Goal: Transaction & Acquisition: Purchase product/service

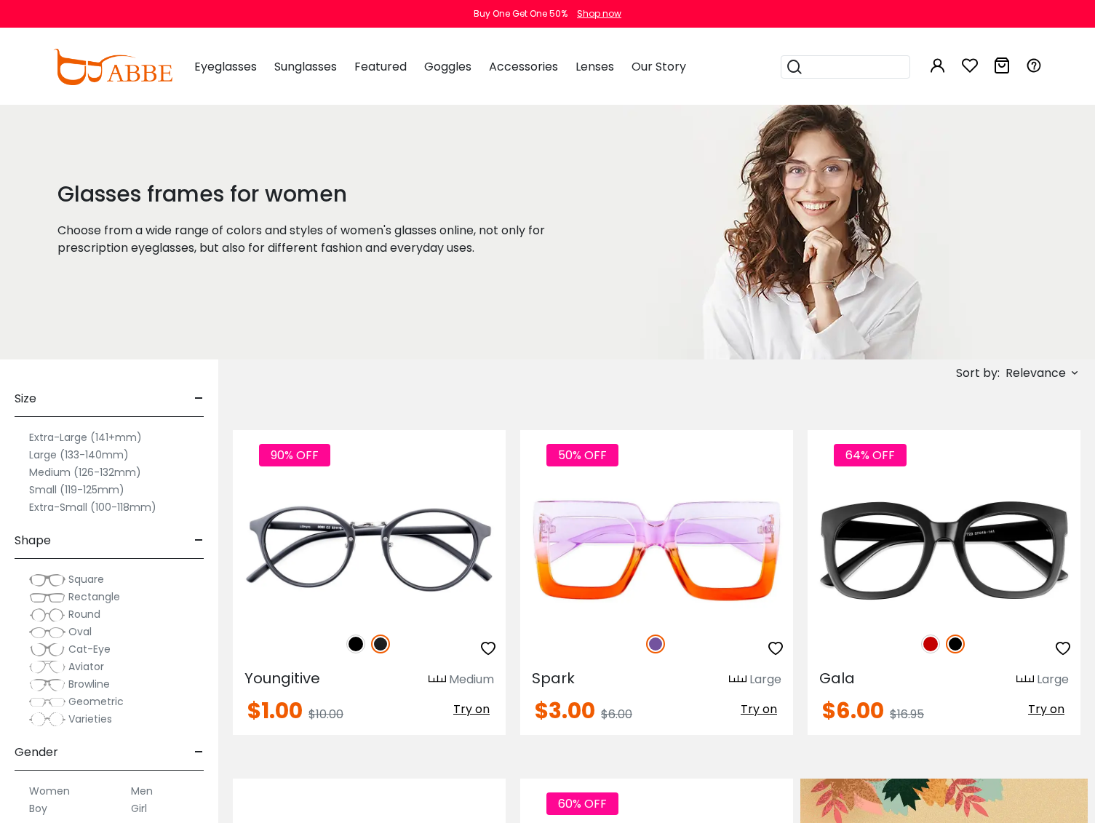
click at [1048, 375] on span "Relevance" at bounding box center [1036, 373] width 60 height 26
click at [968, 414] on label "New Arrivals" at bounding box center [1003, 414] width 71 height 17
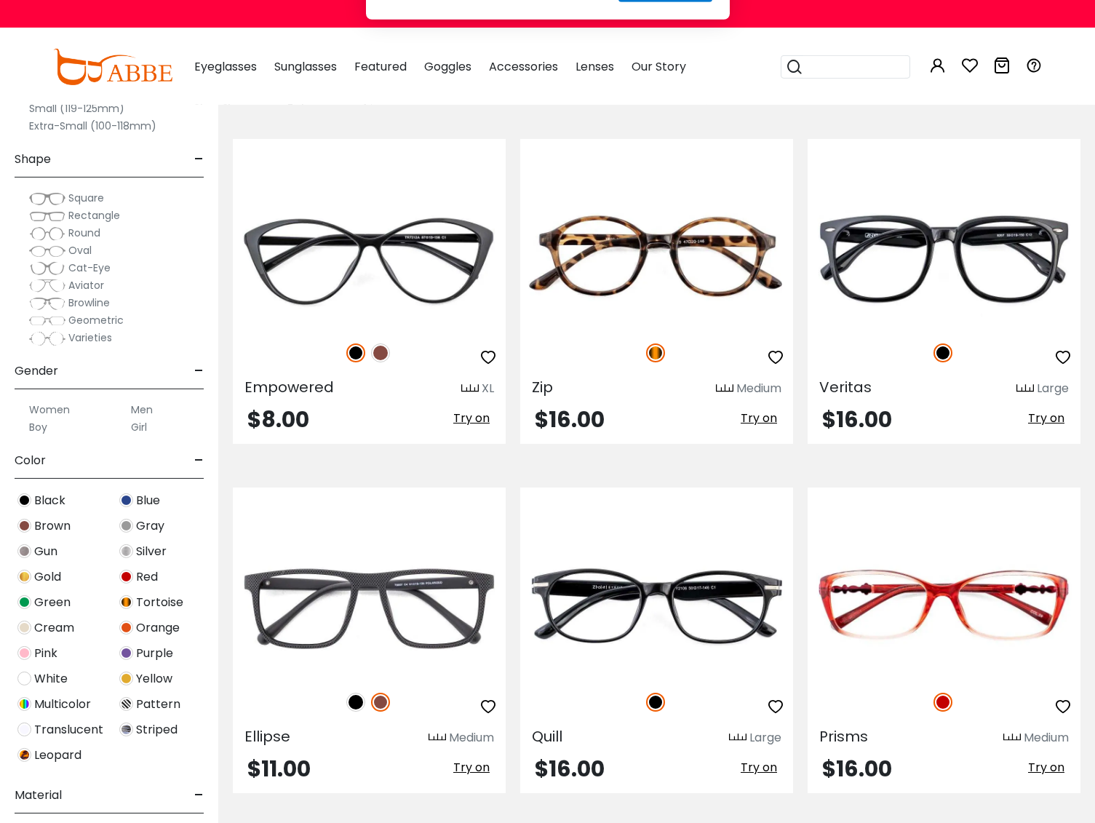
scroll to position [2419, 0]
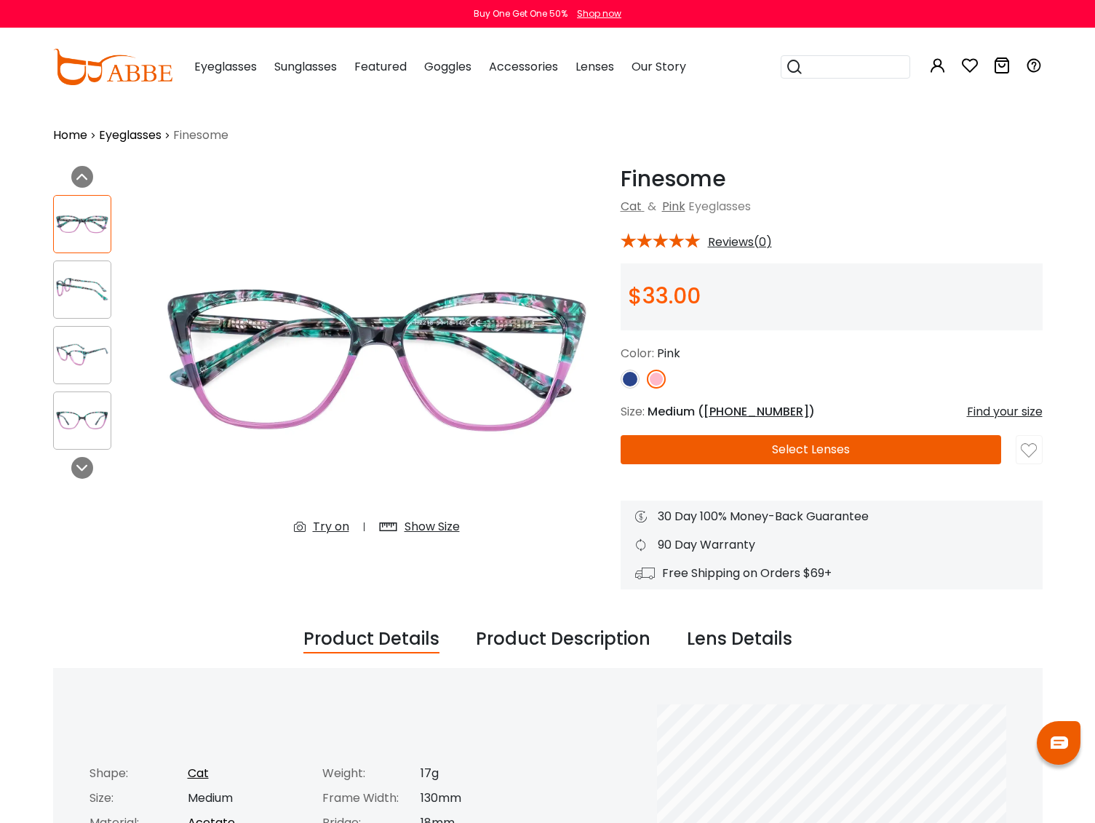
click at [630, 378] on img at bounding box center [630, 379] width 19 height 19
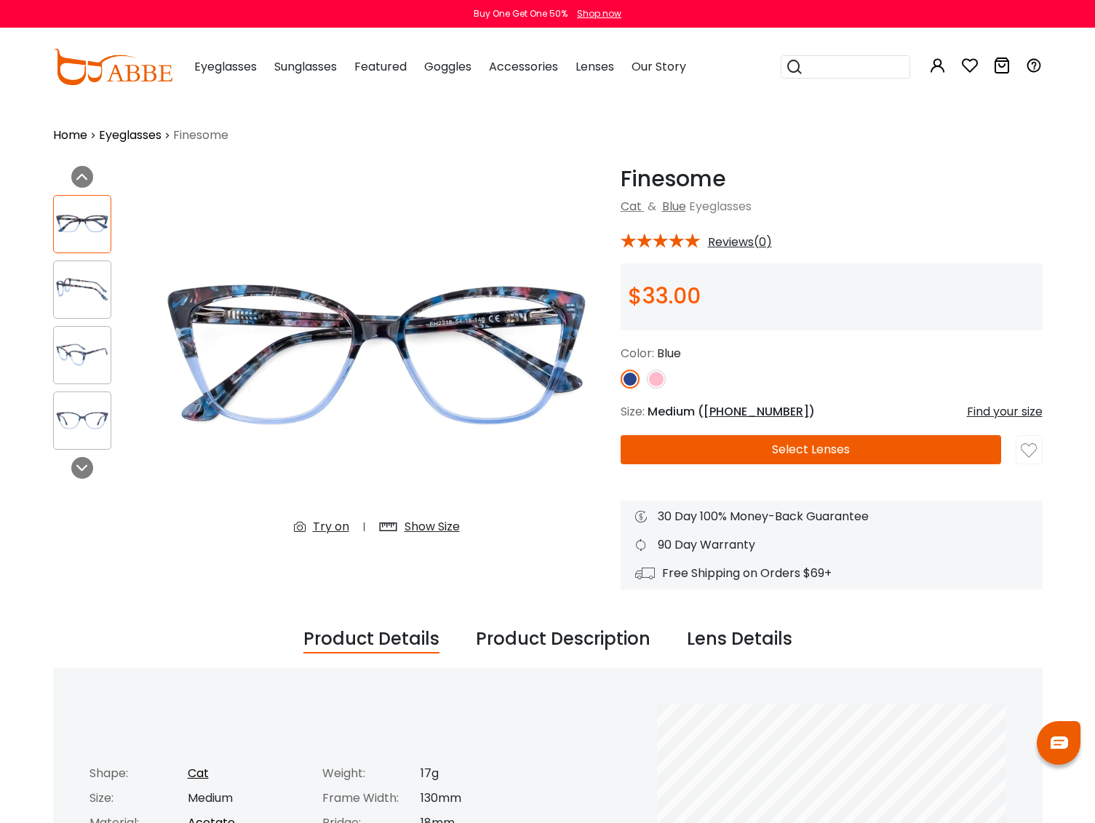
click at [656, 379] on img at bounding box center [656, 379] width 19 height 19
